Goal: Task Accomplishment & Management: Use online tool/utility

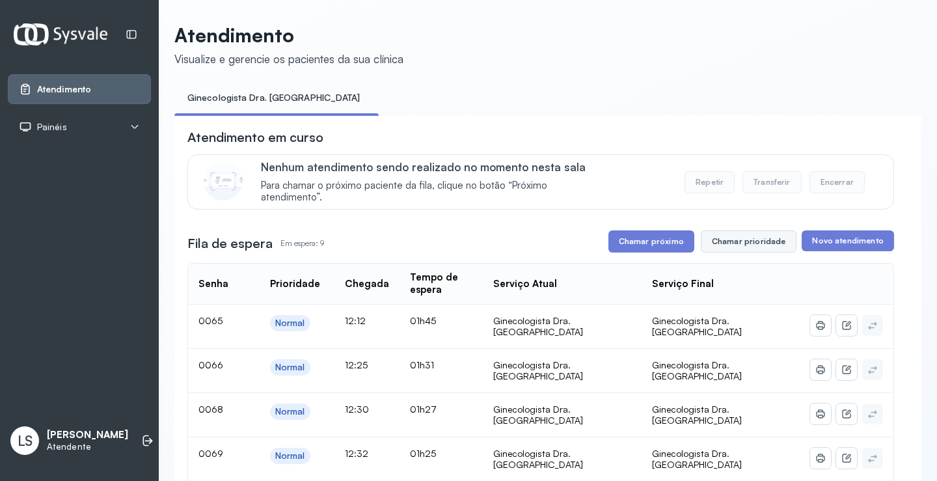
click at [748, 243] on button "Chamar prioridade" at bounding box center [749, 241] width 96 height 22
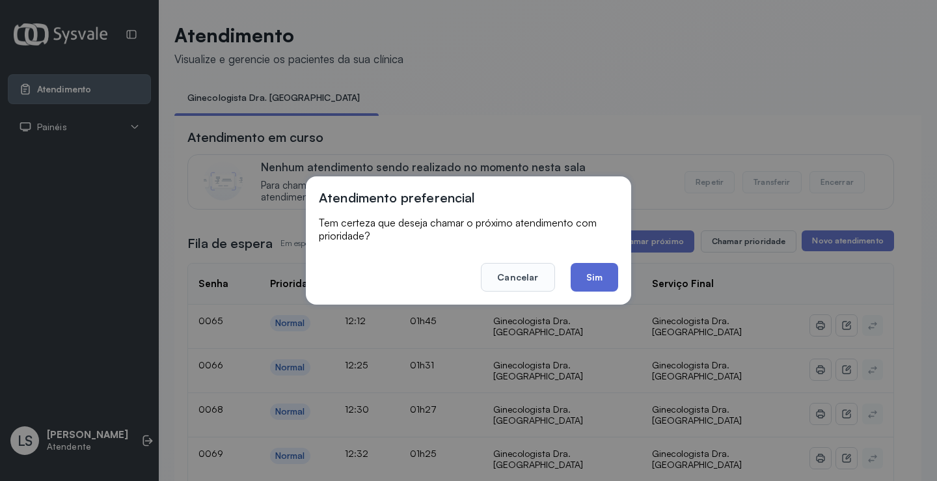
click at [613, 276] on button "Sim" at bounding box center [594, 277] width 47 height 29
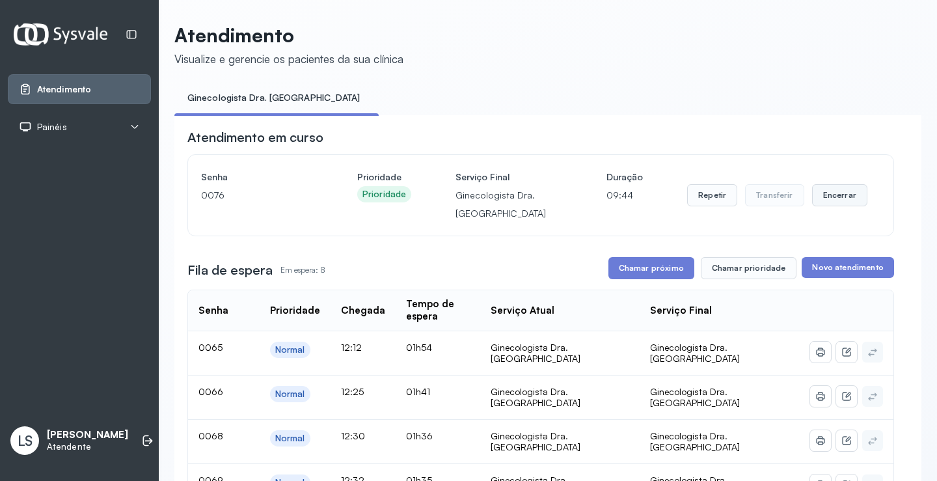
click at [826, 195] on button "Encerrar" at bounding box center [839, 195] width 55 height 22
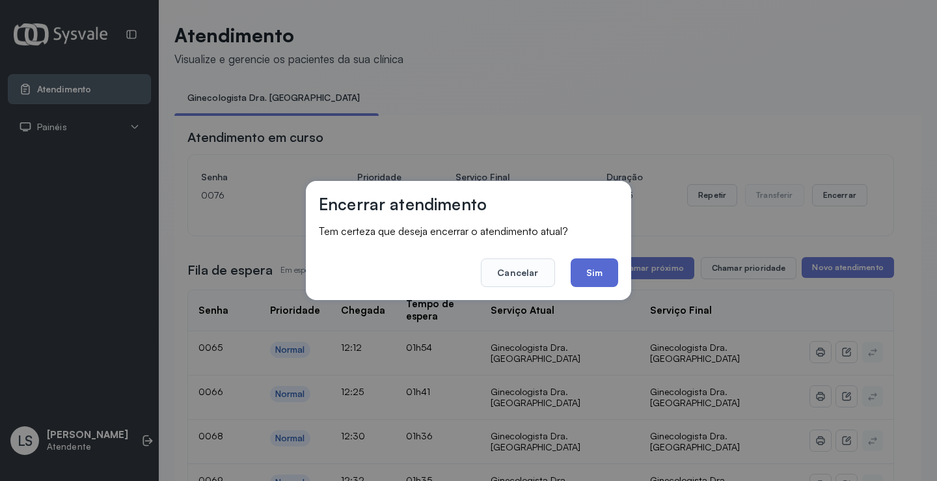
click at [599, 267] on button "Sim" at bounding box center [594, 272] width 47 height 29
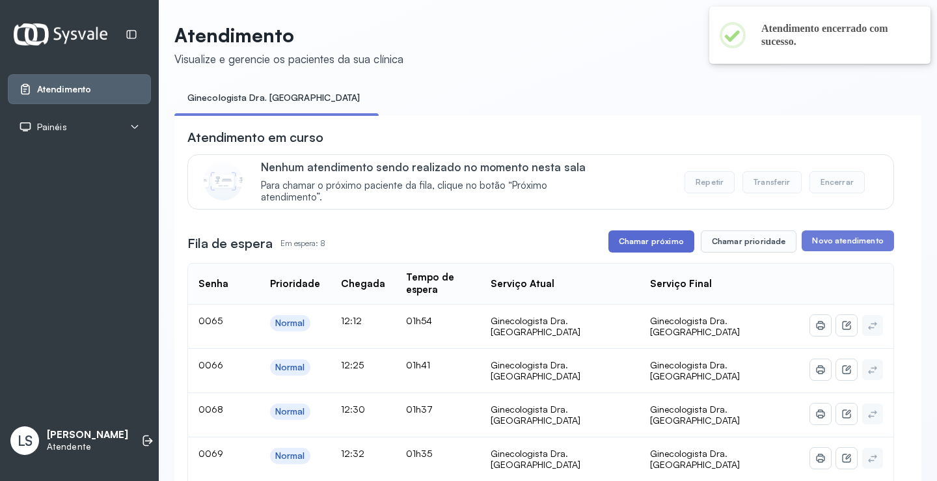
click at [634, 243] on button "Chamar próximo" at bounding box center [651, 241] width 86 height 22
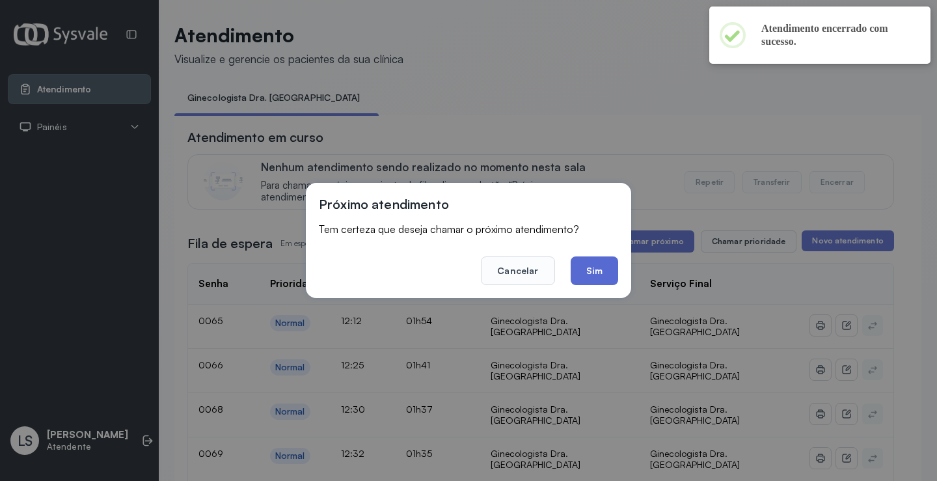
click at [582, 277] on button "Sim" at bounding box center [594, 270] width 47 height 29
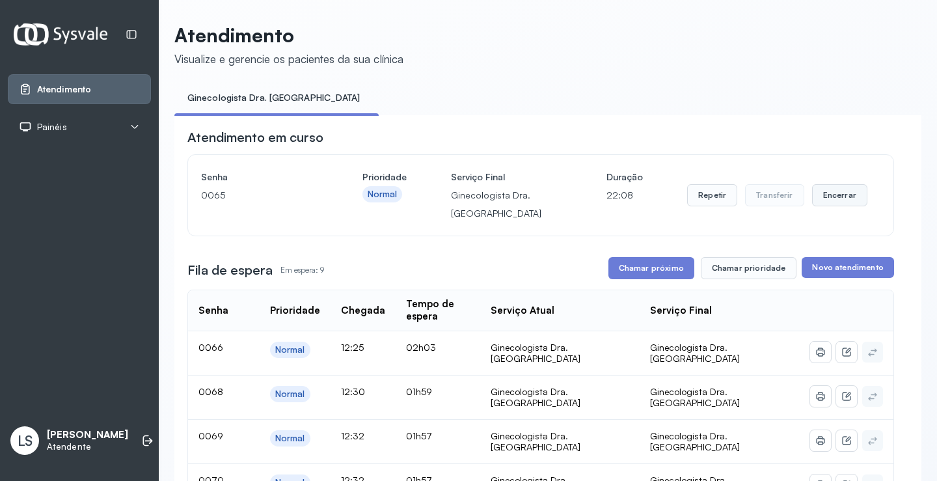
click at [820, 193] on button "Encerrar" at bounding box center [839, 195] width 55 height 22
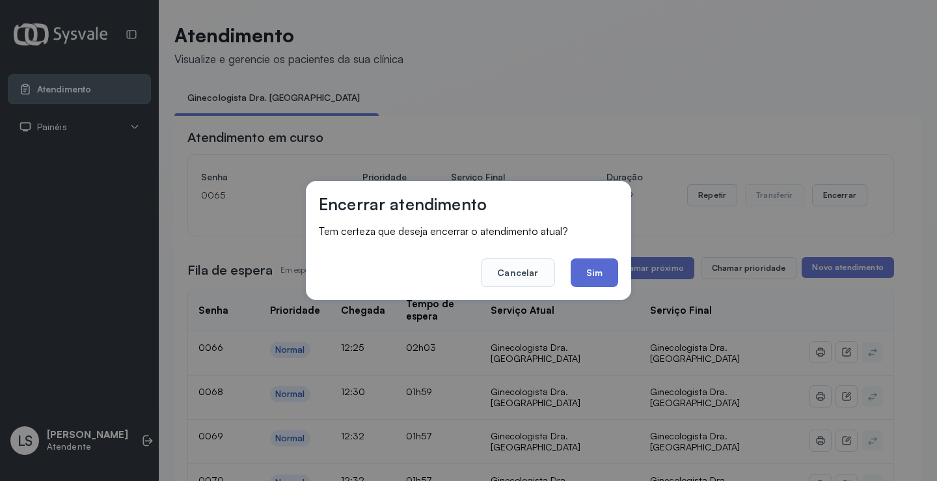
click at [590, 273] on button "Sim" at bounding box center [594, 272] width 47 height 29
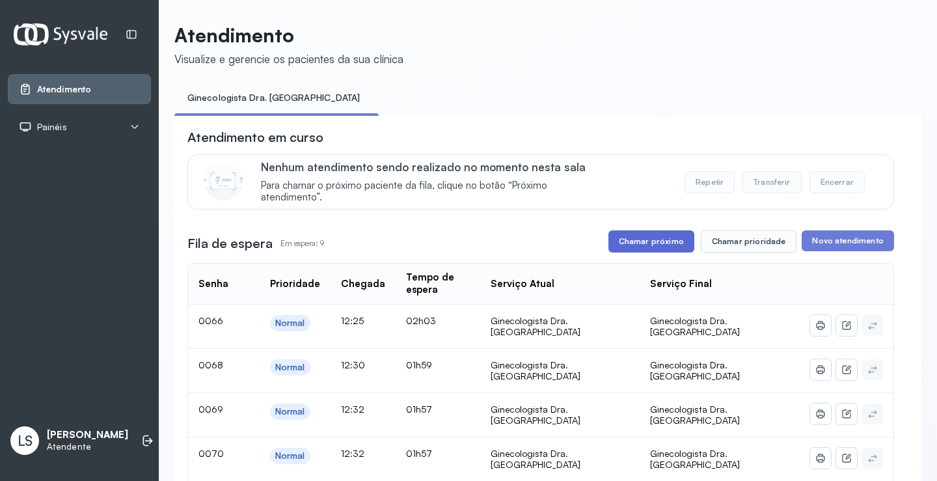
click at [656, 244] on button "Chamar próximo" at bounding box center [651, 241] width 86 height 22
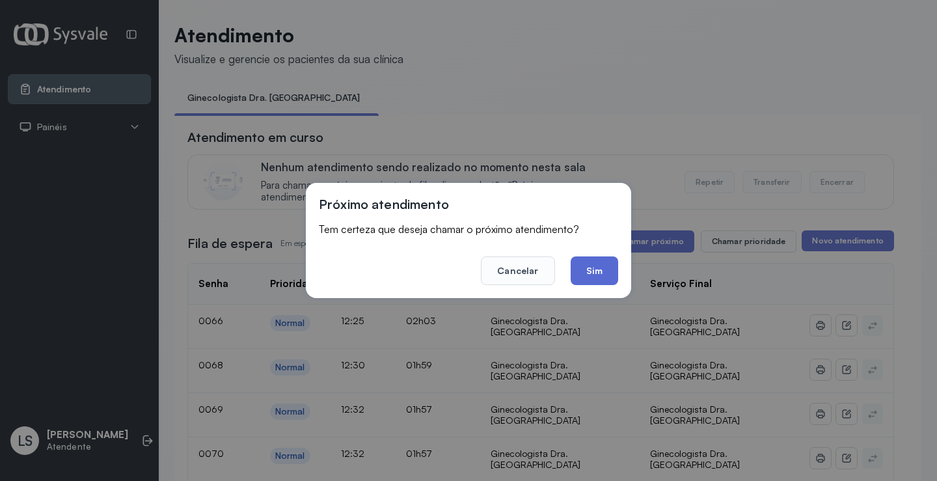
click at [597, 268] on button "Sim" at bounding box center [594, 270] width 47 height 29
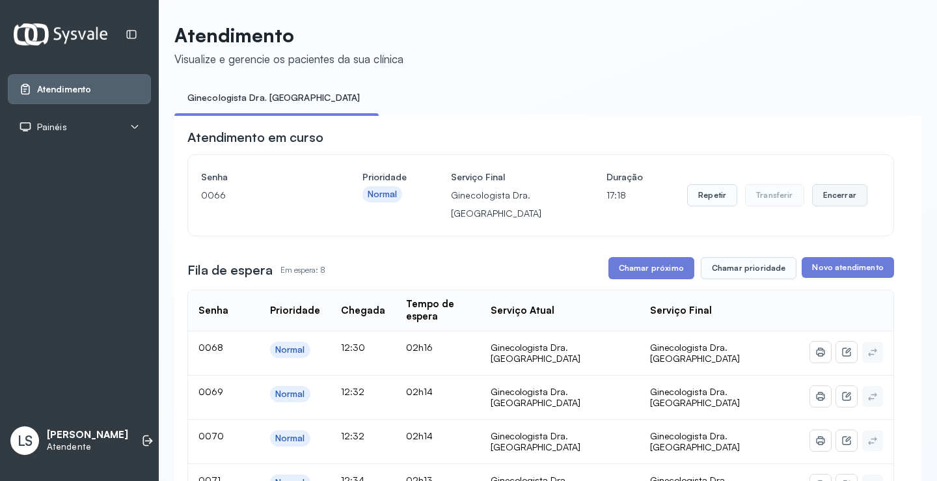
click at [824, 196] on button "Encerrar" at bounding box center [839, 195] width 55 height 22
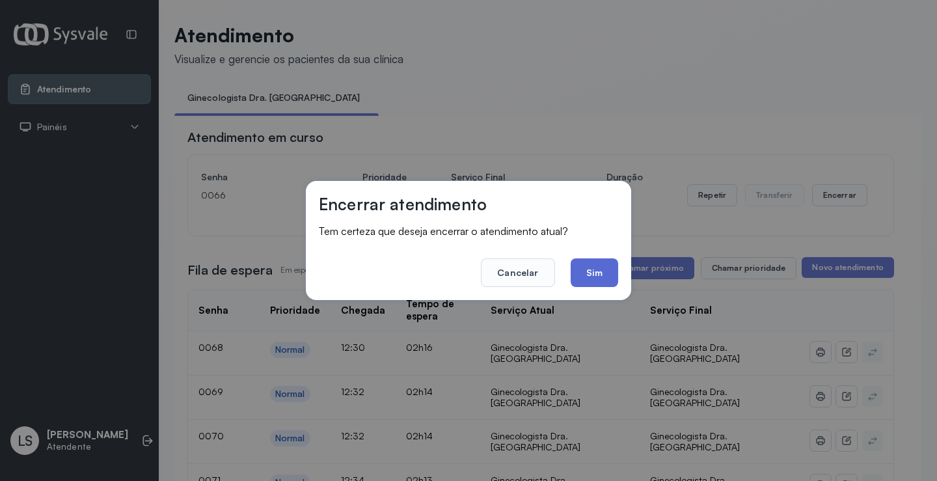
click at [601, 278] on button "Sim" at bounding box center [594, 272] width 47 height 29
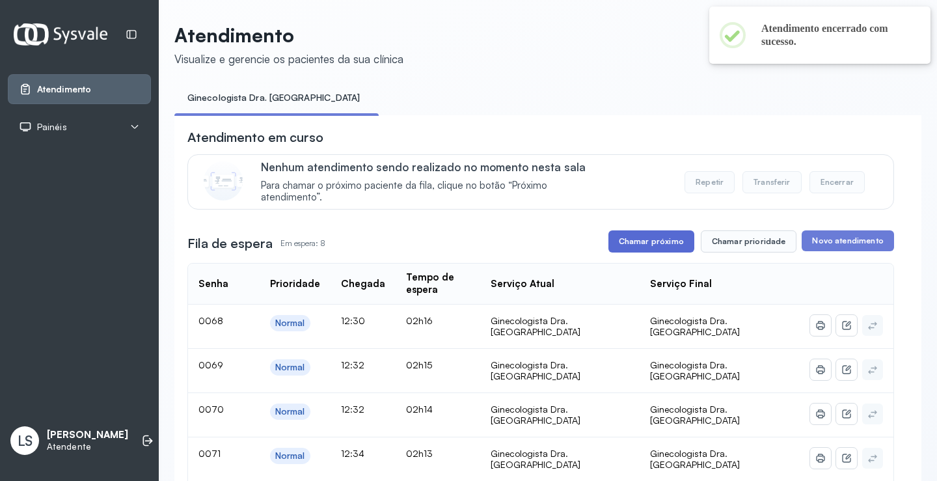
click at [651, 241] on button "Chamar próximo" at bounding box center [651, 241] width 86 height 22
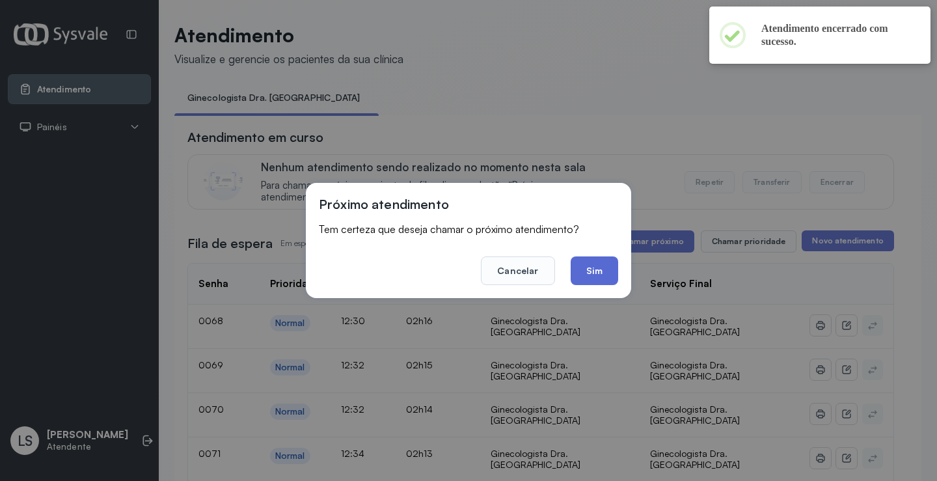
click at [599, 278] on button "Sim" at bounding box center [594, 270] width 47 height 29
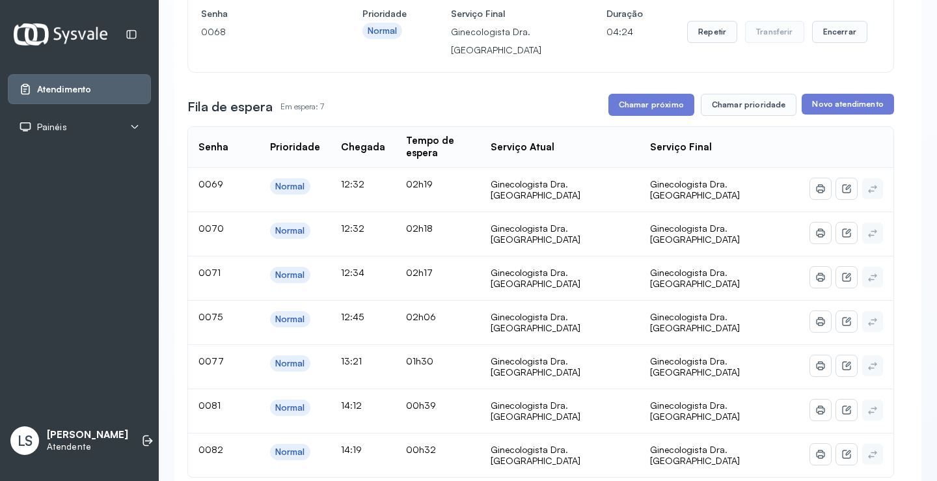
scroll to position [157, 0]
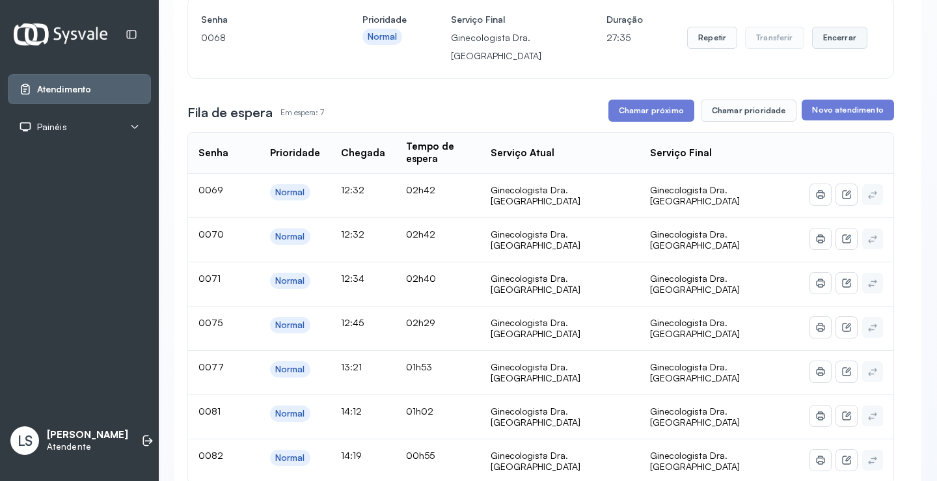
click at [834, 46] on button "Encerrar" at bounding box center [839, 38] width 55 height 22
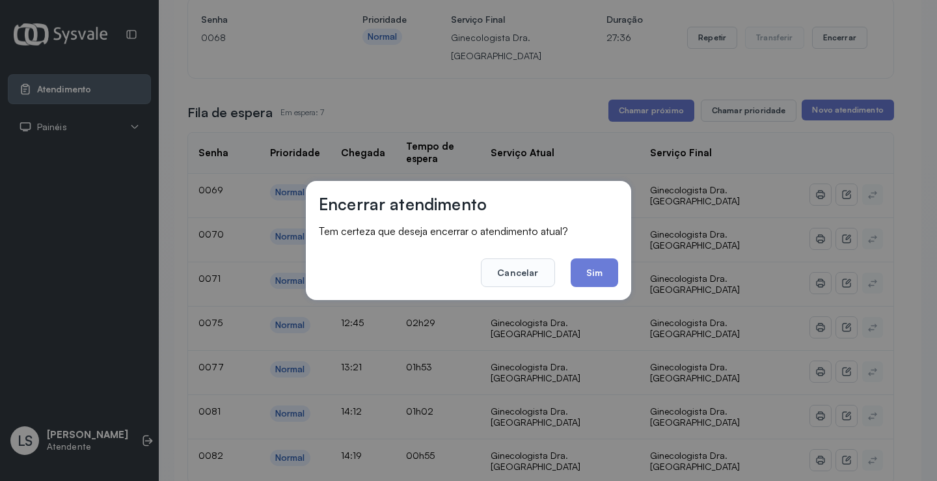
click at [590, 256] on footer "Cancelar Sim" at bounding box center [468, 263] width 299 height 47
click at [592, 268] on button "Sim" at bounding box center [594, 272] width 47 height 29
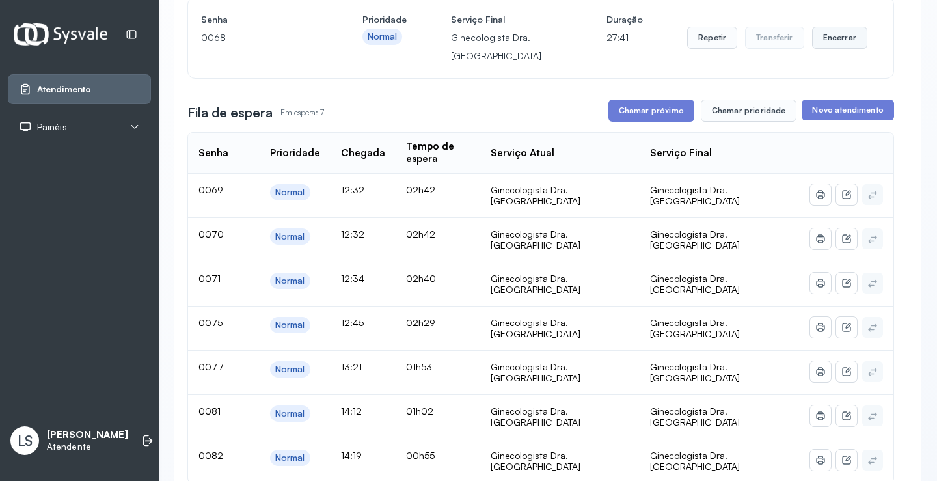
click at [825, 39] on button "Encerrar" at bounding box center [839, 38] width 55 height 22
click at [829, 42] on button "Encerrar" at bounding box center [839, 38] width 55 height 22
click at [826, 42] on button "Encerrar" at bounding box center [839, 38] width 55 height 22
click at [828, 38] on button "Encerrar" at bounding box center [839, 38] width 55 height 22
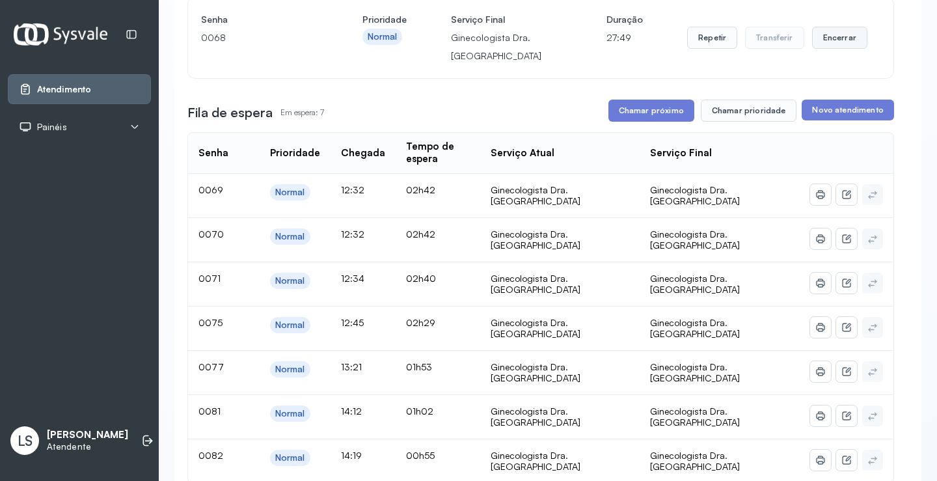
click at [828, 38] on button "Encerrar" at bounding box center [839, 38] width 55 height 22
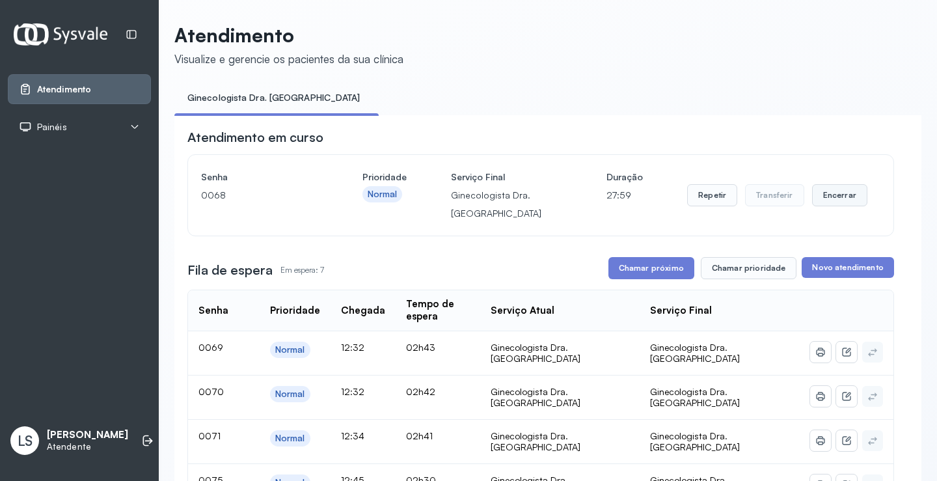
click at [829, 198] on button "Encerrar" at bounding box center [839, 195] width 55 height 22
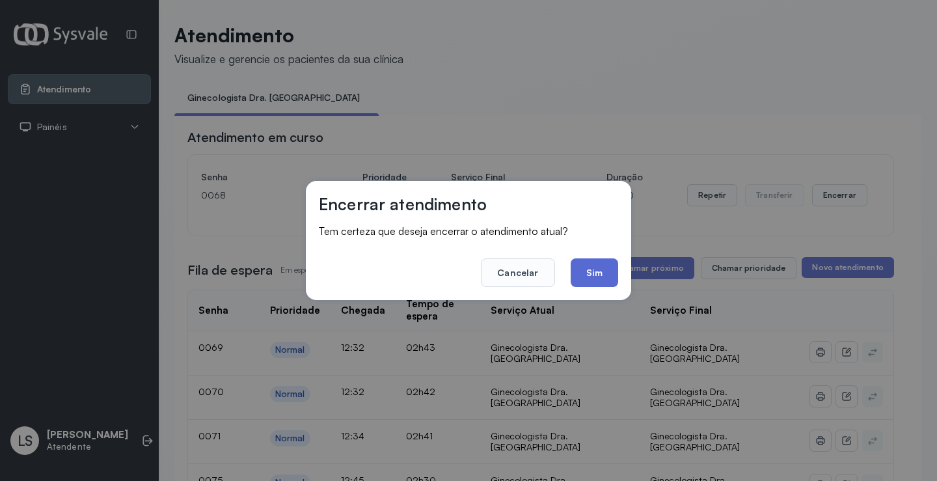
click at [590, 272] on button "Sim" at bounding box center [594, 272] width 47 height 29
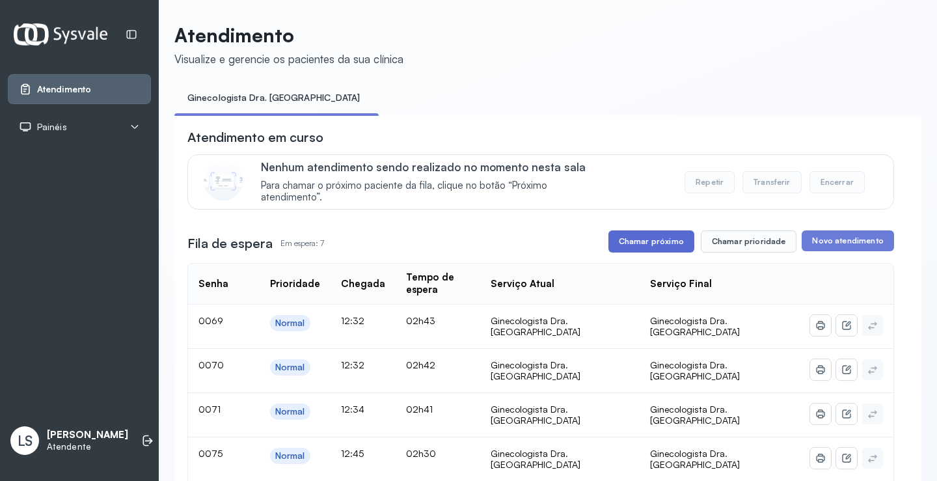
click at [654, 247] on button "Chamar próximo" at bounding box center [651, 241] width 86 height 22
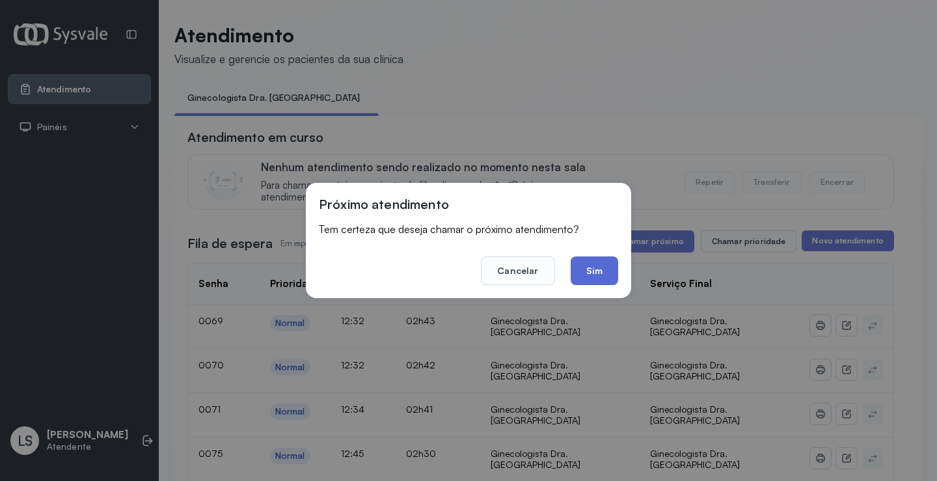
click at [590, 265] on button "Sim" at bounding box center [594, 270] width 47 height 29
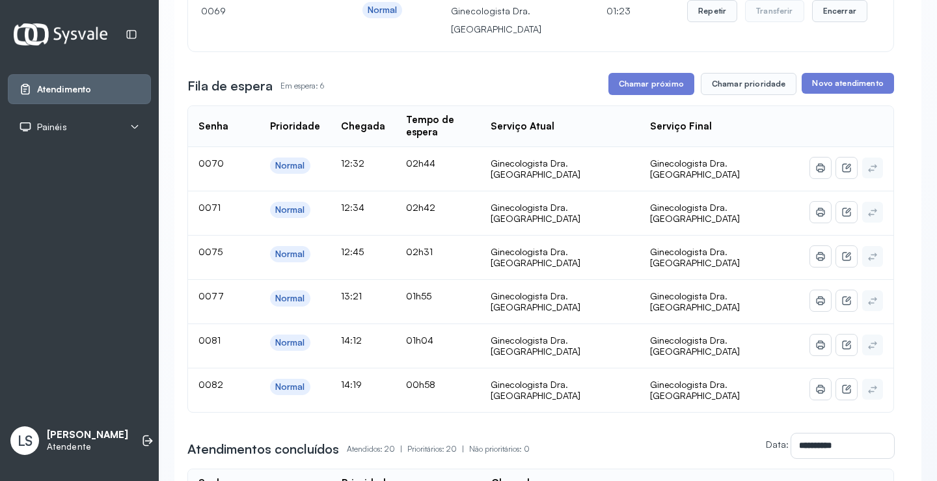
scroll to position [130, 0]
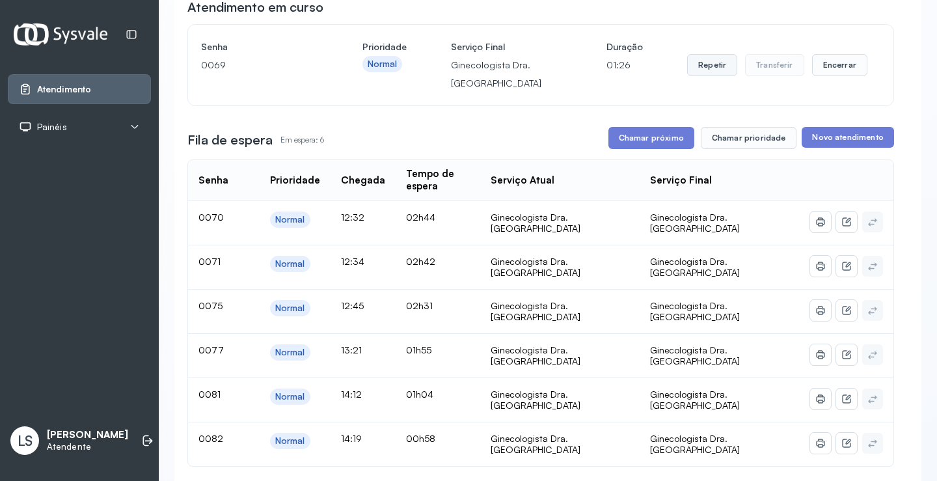
click at [712, 70] on button "Repetir" at bounding box center [712, 65] width 50 height 22
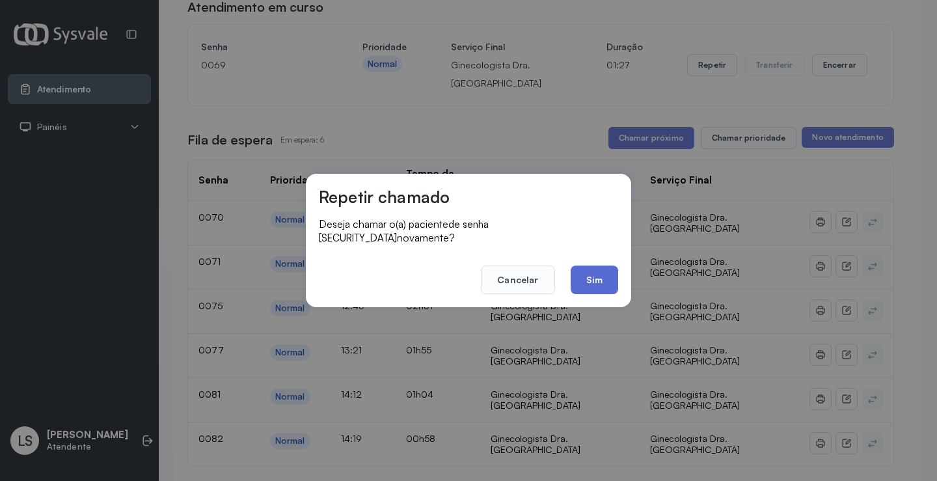
click at [587, 269] on button "Sim" at bounding box center [594, 279] width 47 height 29
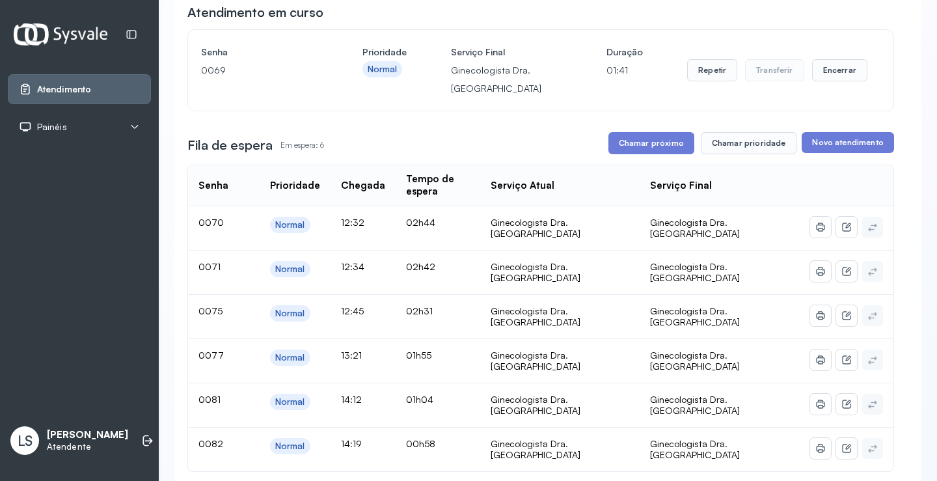
scroll to position [0, 0]
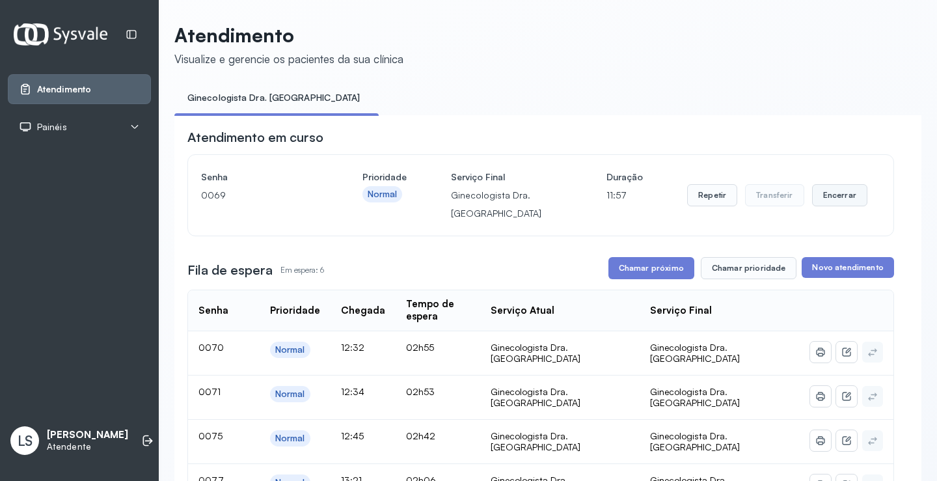
click at [835, 202] on button "Encerrar" at bounding box center [839, 195] width 55 height 22
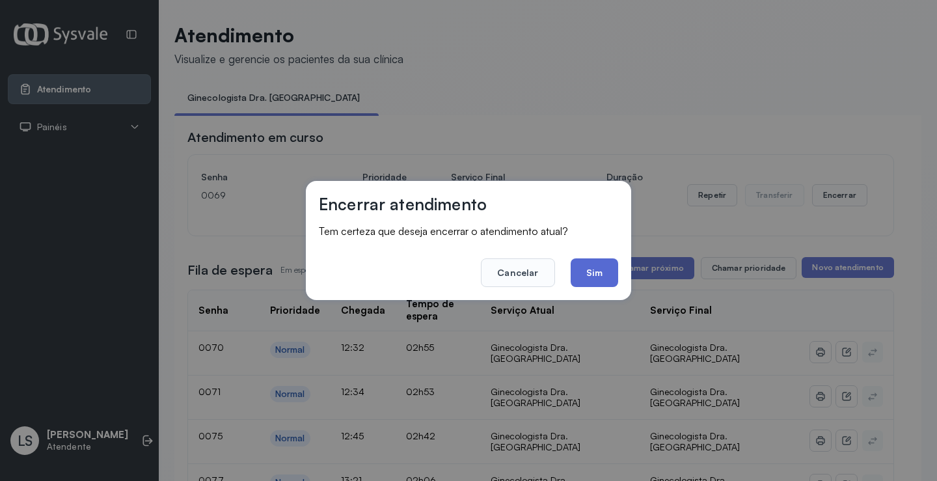
click at [589, 272] on button "Sim" at bounding box center [594, 272] width 47 height 29
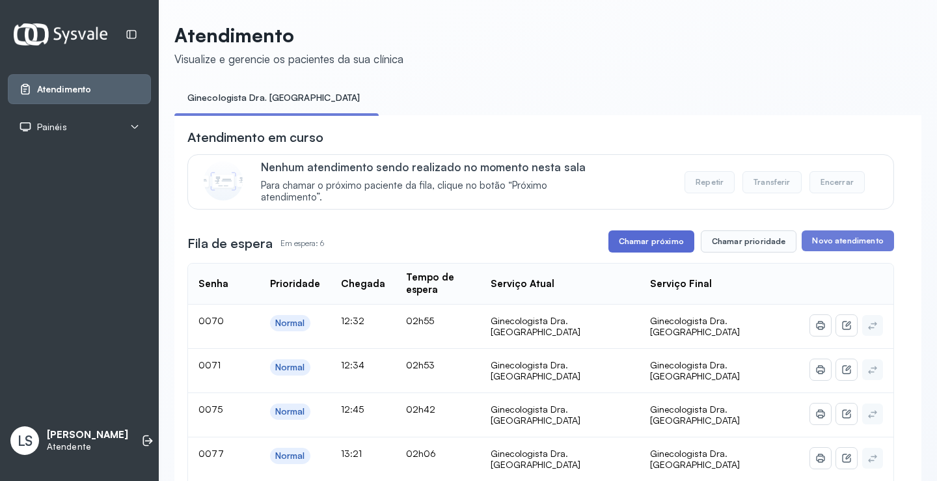
click at [660, 247] on button "Chamar próximo" at bounding box center [651, 241] width 86 height 22
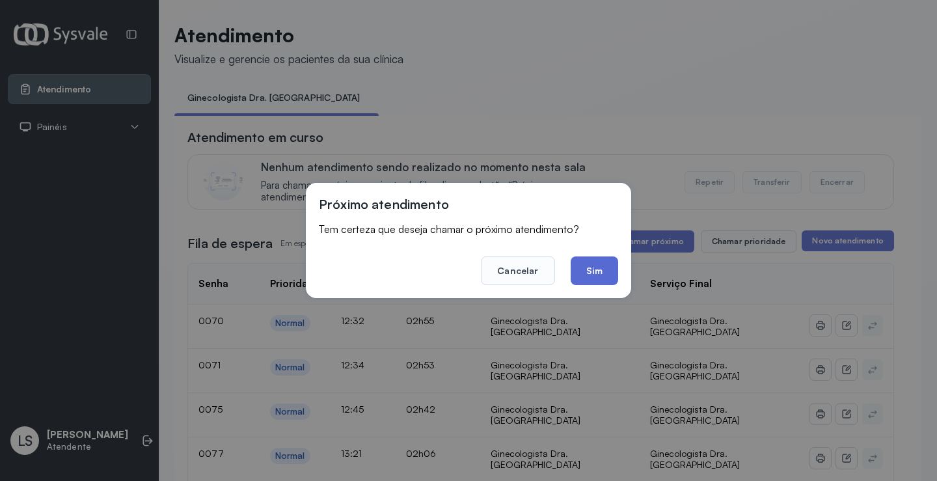
click at [602, 271] on button "Sim" at bounding box center [594, 270] width 47 height 29
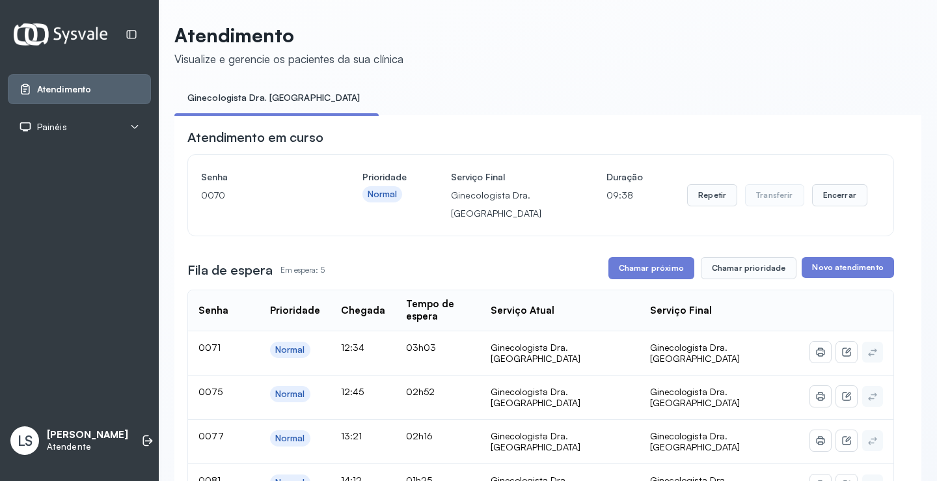
click at [865, 200] on div "Senha [SECURITY_DATA] Prioridade Normal Serviço Final Ginecologista Dra. Luana …" at bounding box center [540, 195] width 679 height 55
click at [830, 195] on button "Encerrar" at bounding box center [839, 195] width 55 height 22
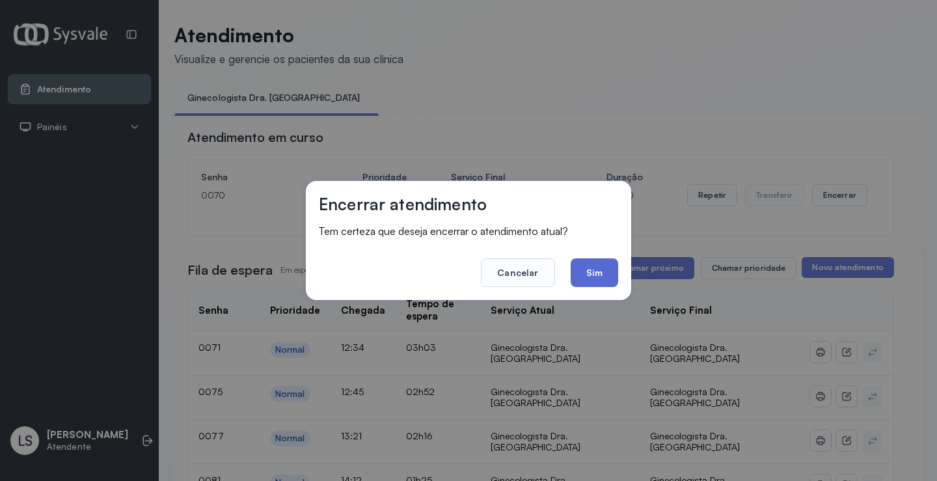
click at [574, 273] on button "Sim" at bounding box center [594, 272] width 47 height 29
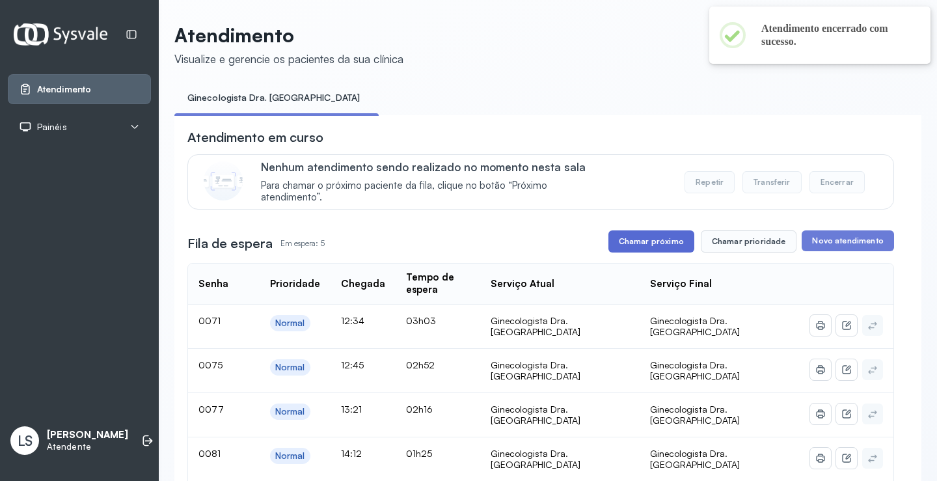
click at [660, 246] on button "Chamar próximo" at bounding box center [651, 241] width 86 height 22
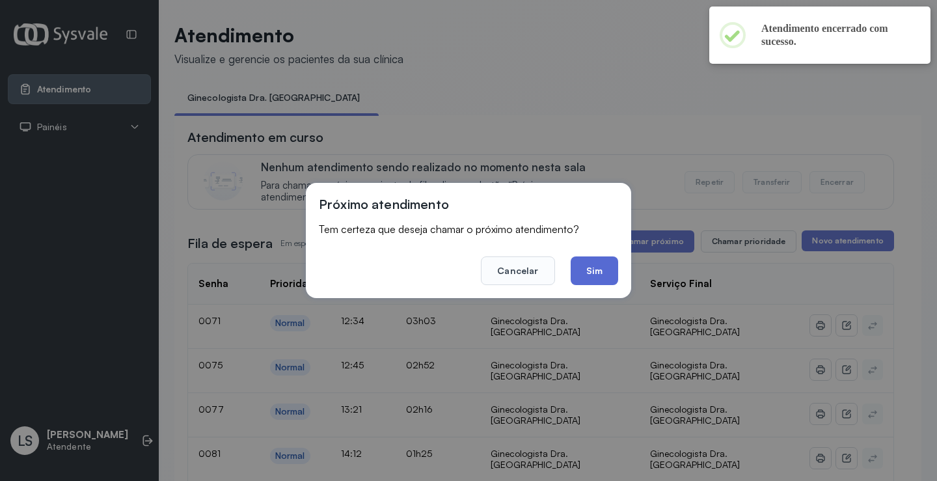
click at [595, 269] on button "Sim" at bounding box center [594, 270] width 47 height 29
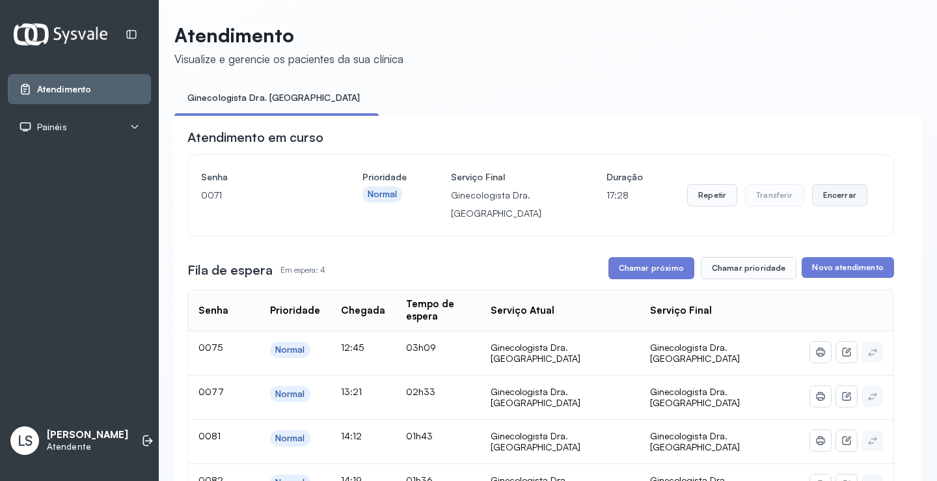
click at [825, 197] on button "Encerrar" at bounding box center [839, 195] width 55 height 22
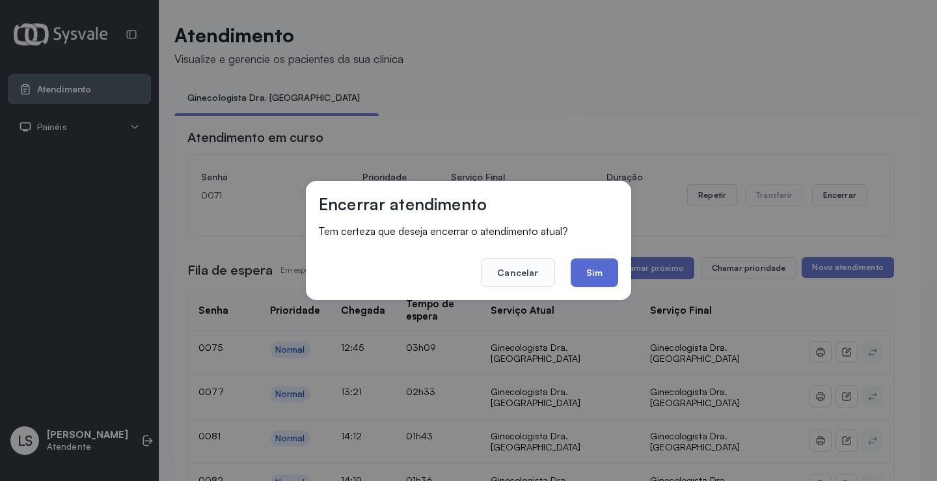
click at [604, 262] on button "Sim" at bounding box center [594, 272] width 47 height 29
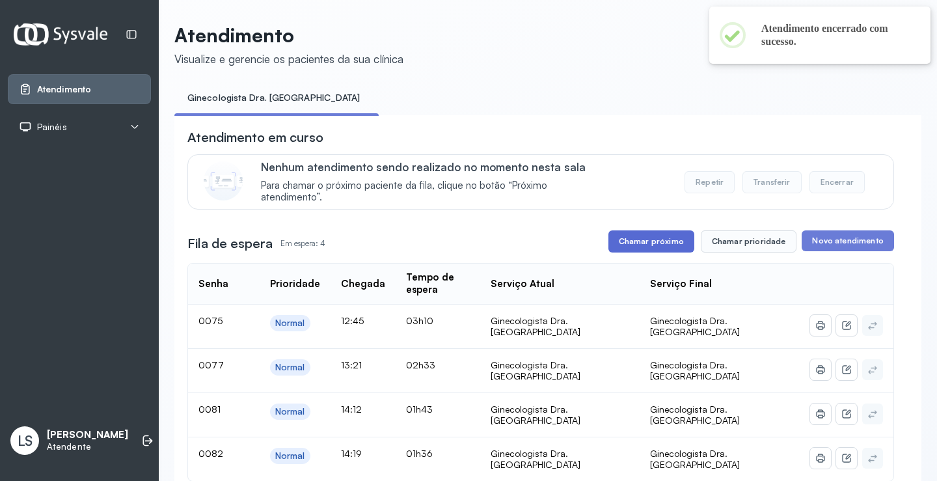
click at [633, 247] on button "Chamar próximo" at bounding box center [651, 241] width 86 height 22
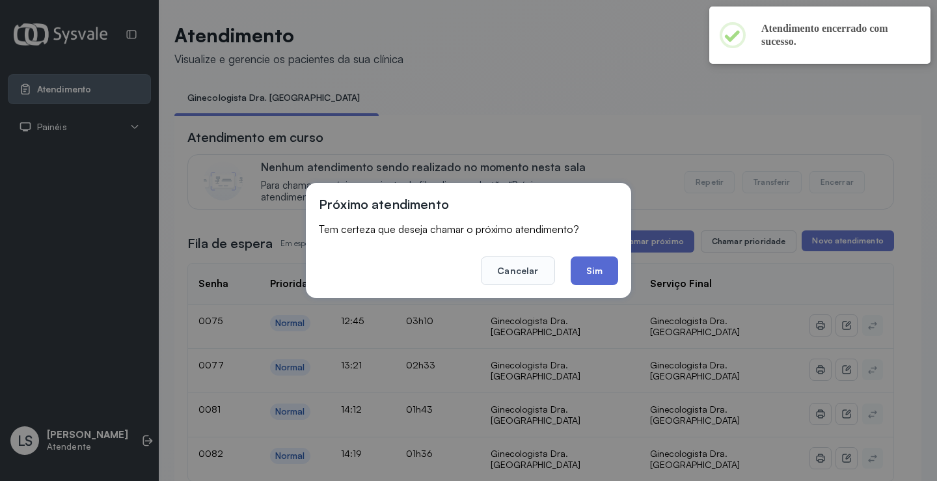
click at [590, 262] on button "Sim" at bounding box center [594, 270] width 47 height 29
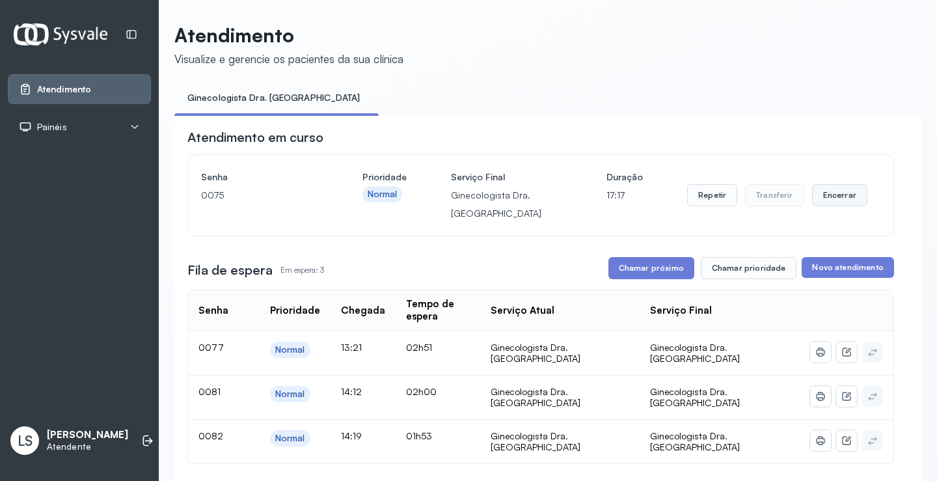
click at [821, 193] on button "Encerrar" at bounding box center [839, 195] width 55 height 22
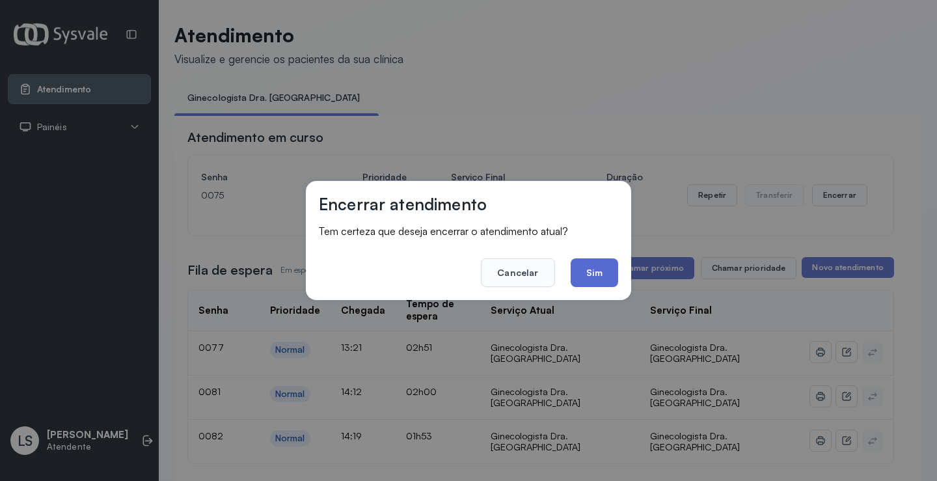
click at [593, 273] on button "Sim" at bounding box center [594, 272] width 47 height 29
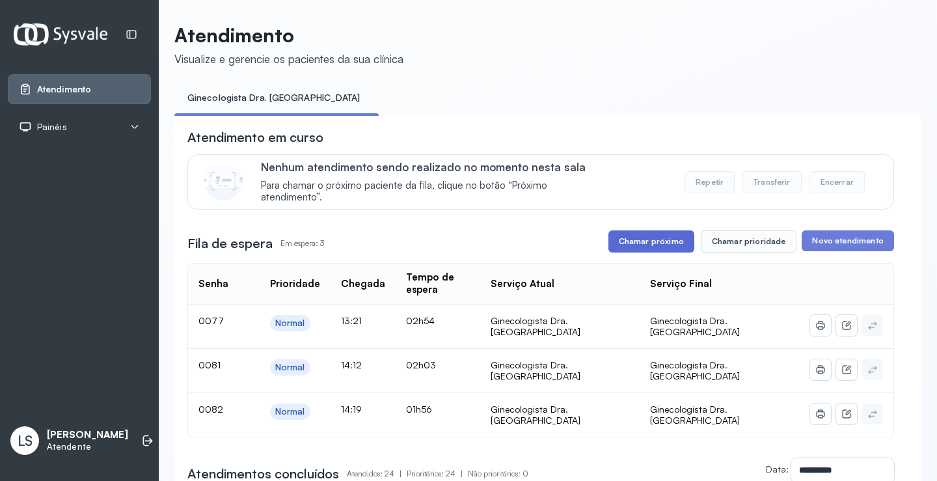
click at [639, 241] on button "Chamar próximo" at bounding box center [651, 241] width 86 height 22
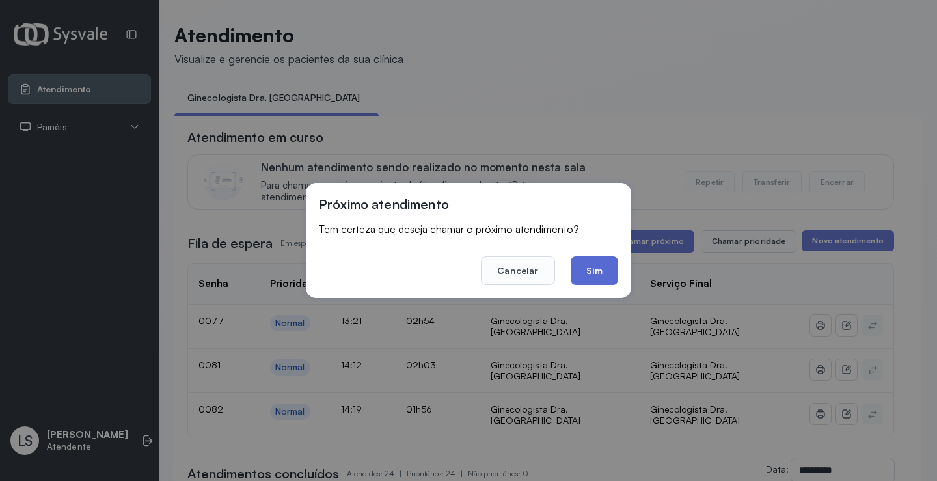
click at [591, 263] on button "Sim" at bounding box center [594, 270] width 47 height 29
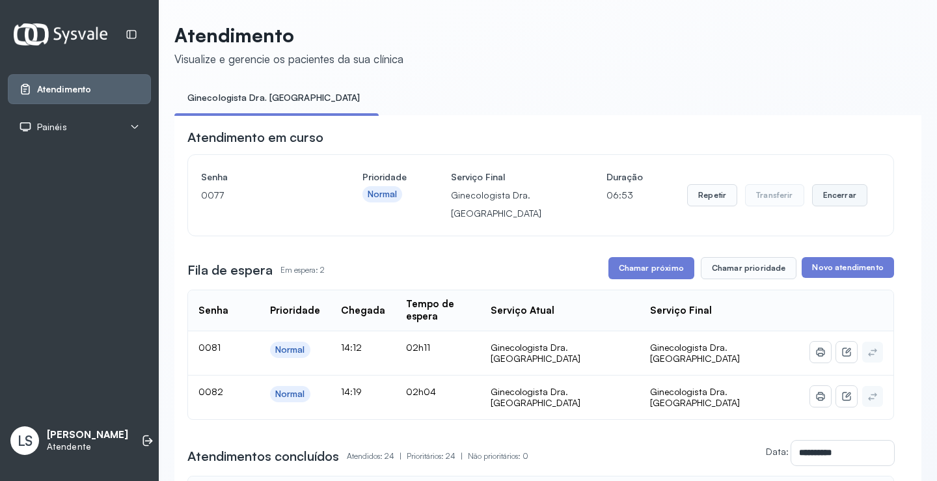
click at [825, 200] on button "Encerrar" at bounding box center [839, 195] width 55 height 22
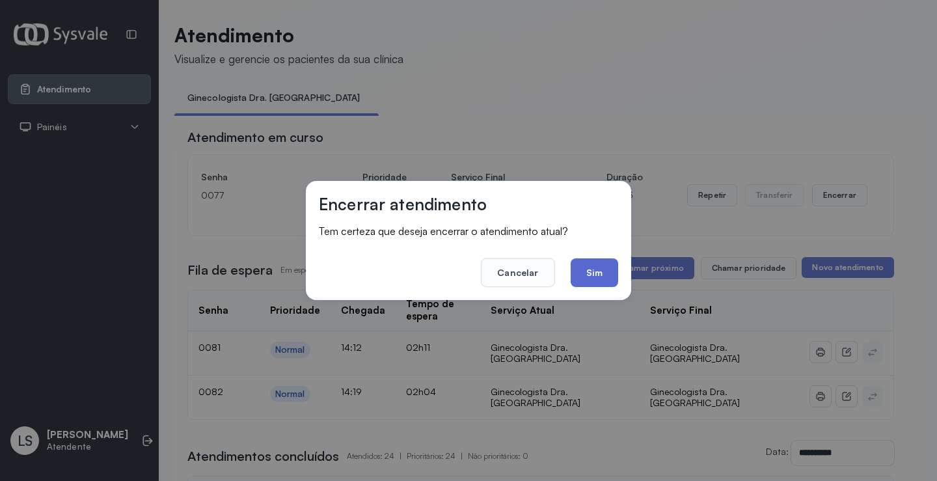
click at [595, 266] on button "Sim" at bounding box center [594, 272] width 47 height 29
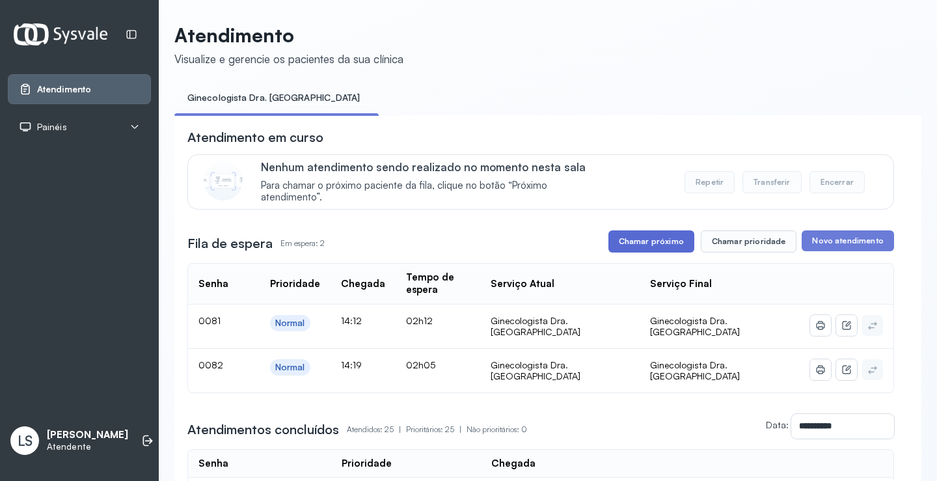
click at [656, 241] on button "Chamar próximo" at bounding box center [651, 241] width 86 height 22
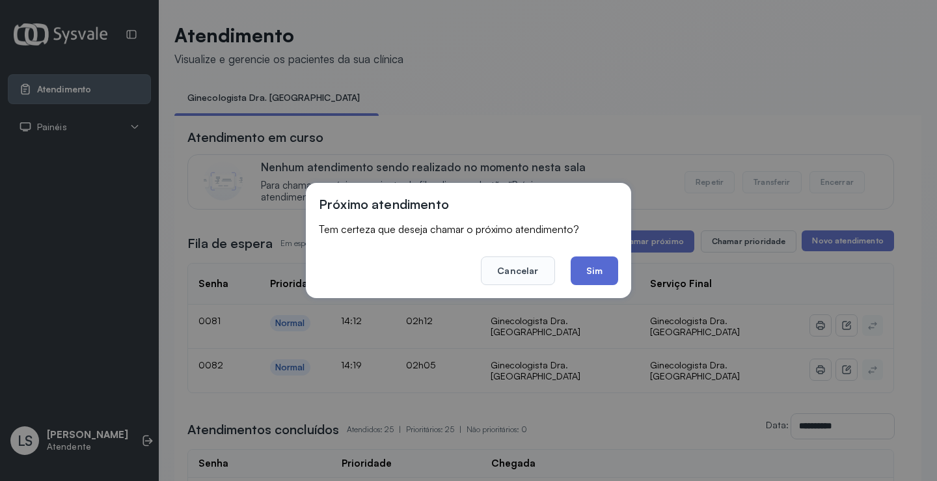
click at [585, 264] on button "Sim" at bounding box center [594, 270] width 47 height 29
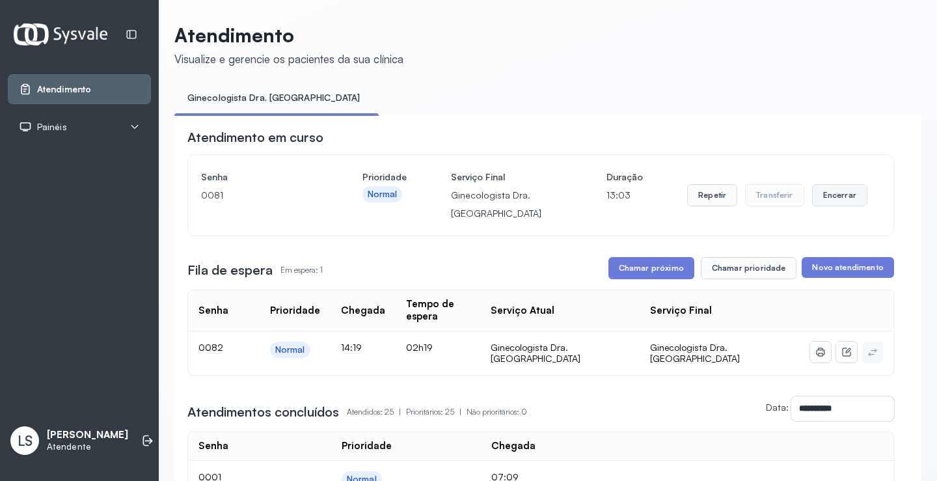
click at [829, 196] on button "Encerrar" at bounding box center [839, 195] width 55 height 22
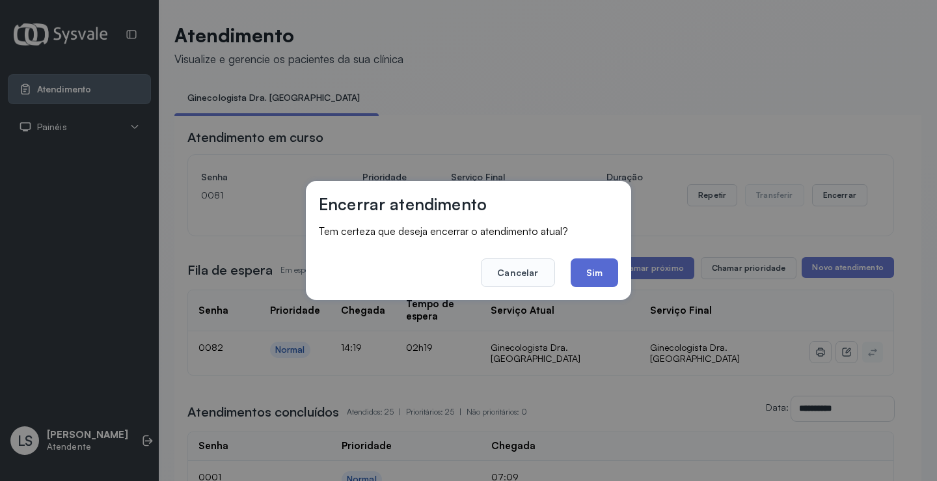
click at [591, 274] on button "Sim" at bounding box center [594, 272] width 47 height 29
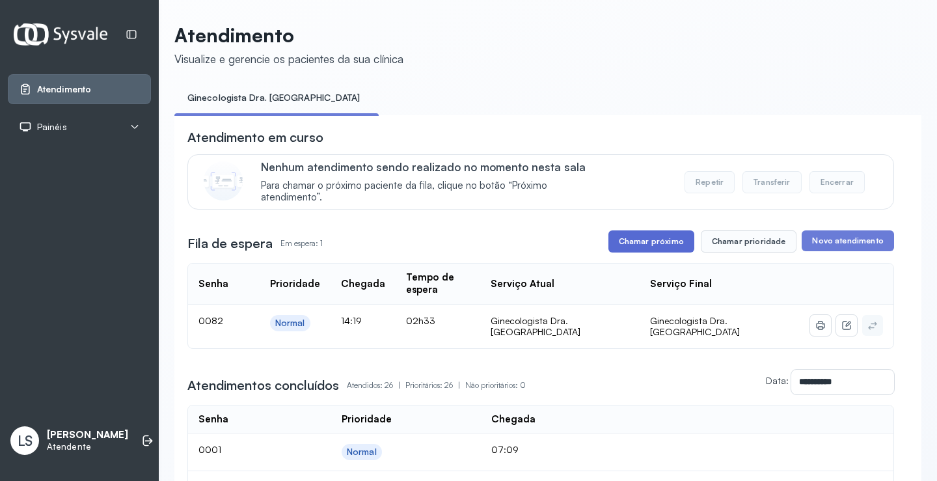
click at [642, 244] on button "Chamar próximo" at bounding box center [651, 241] width 86 height 22
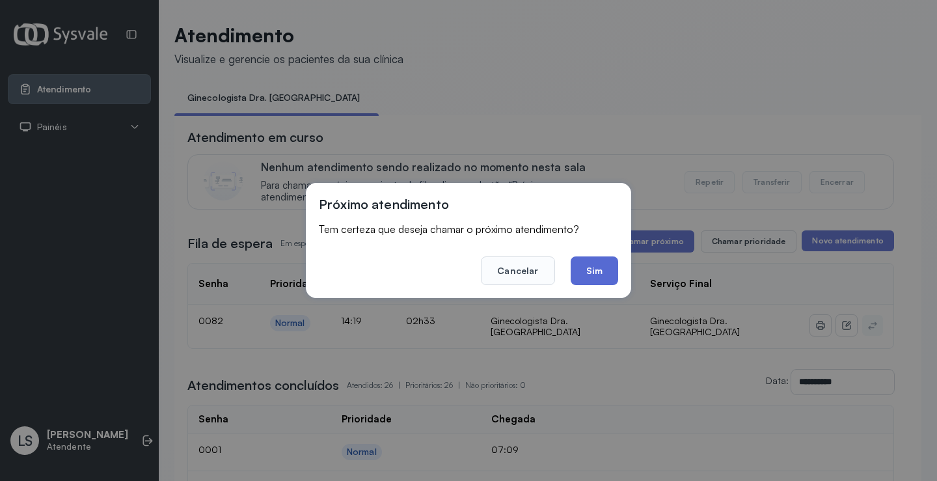
click at [591, 267] on button "Sim" at bounding box center [594, 270] width 47 height 29
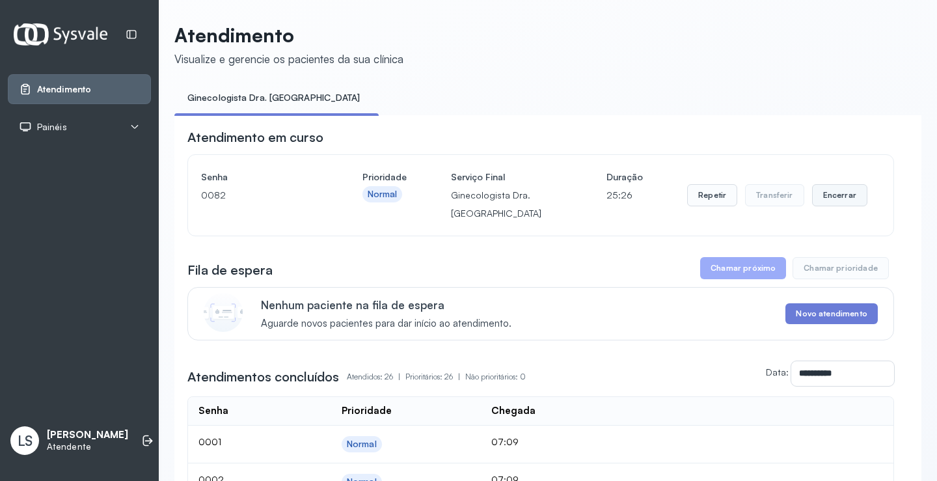
click at [812, 195] on button "Encerrar" at bounding box center [839, 195] width 55 height 22
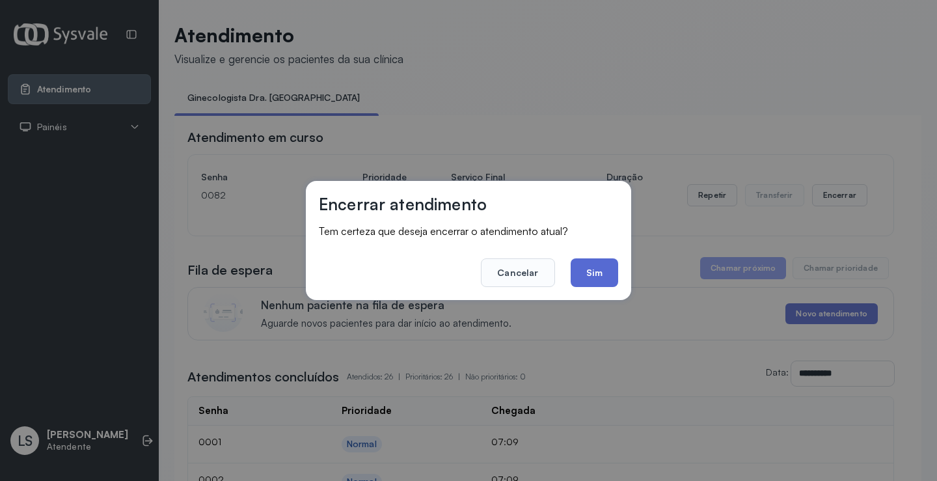
click at [602, 271] on button "Sim" at bounding box center [594, 272] width 47 height 29
